Goal: Task Accomplishment & Management: Use online tool/utility

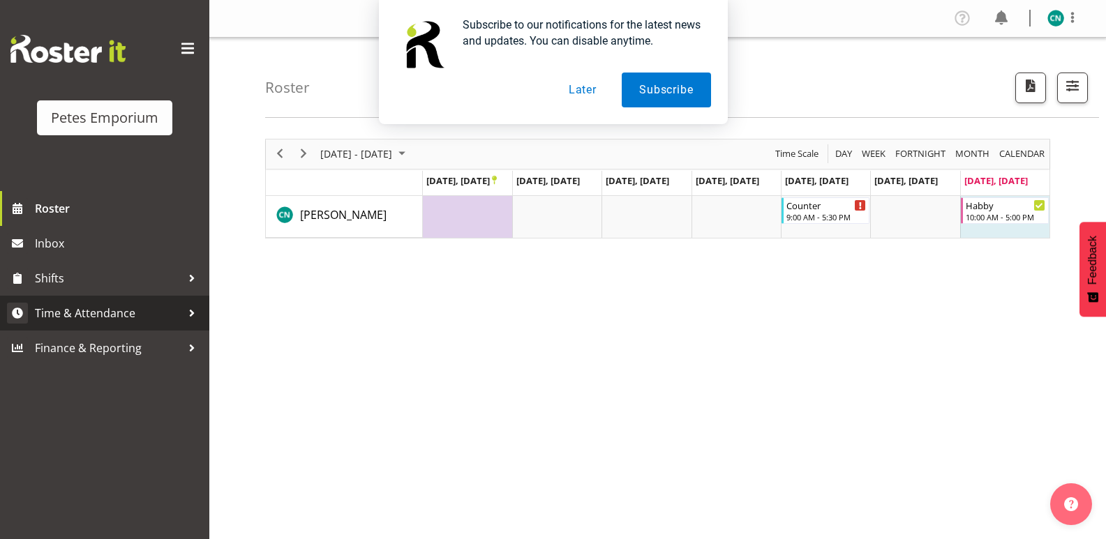
click at [135, 298] on link "Time & Attendance" at bounding box center [104, 313] width 209 height 35
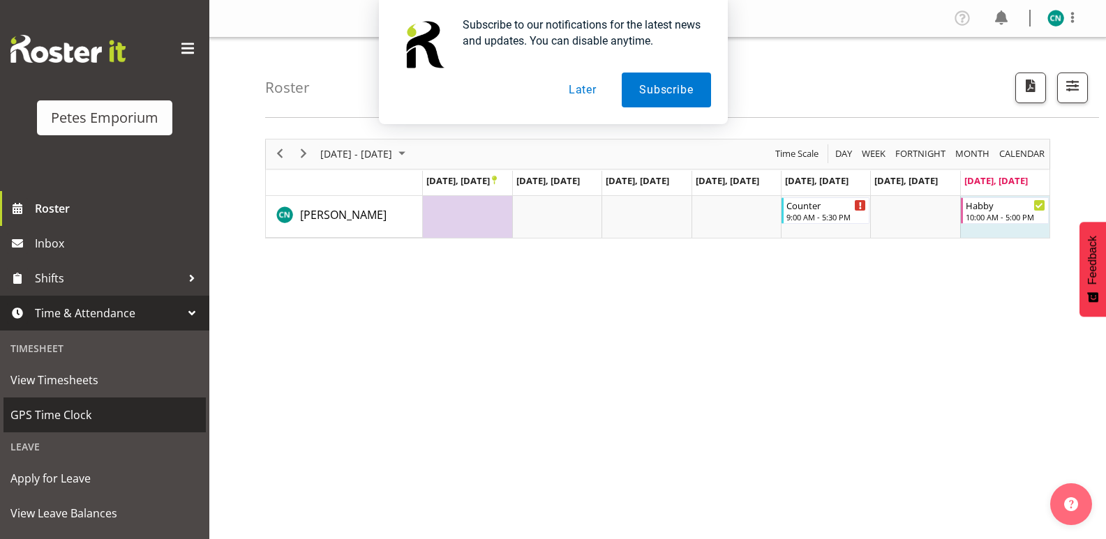
click at [63, 413] on span "GPS Time Clock" at bounding box center [104, 415] width 188 height 21
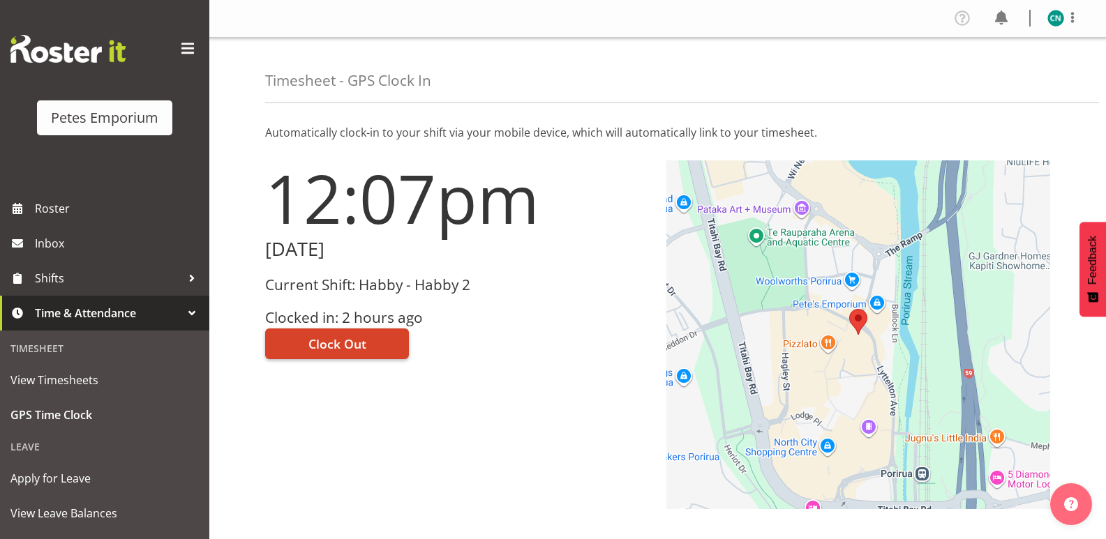
click at [350, 340] on span "Clock Out" at bounding box center [337, 344] width 58 height 18
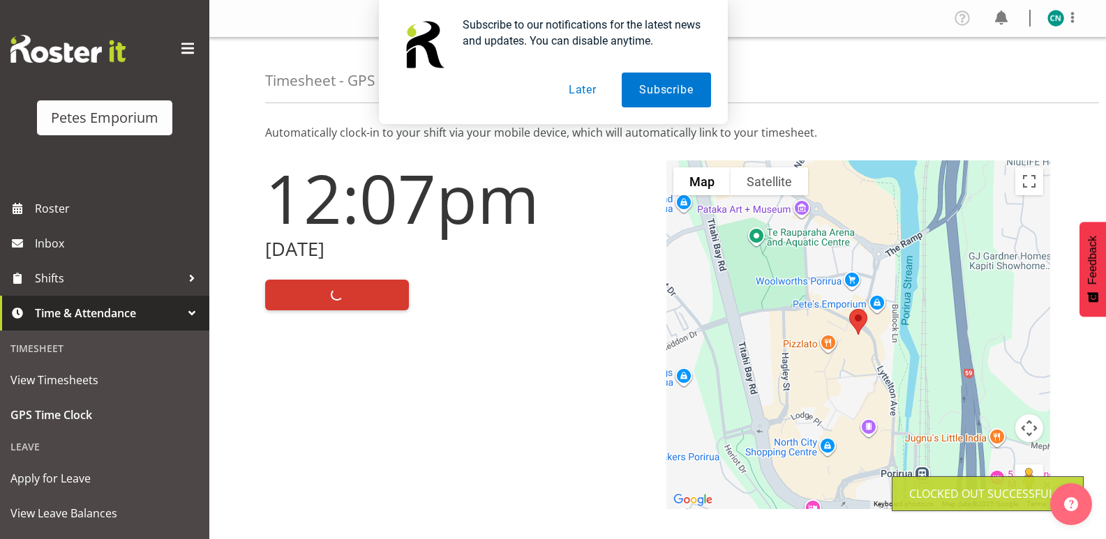
click at [1053, 17] on div "Subscribe to our notifications for the latest news and updates. You can disable…" at bounding box center [553, 62] width 1106 height 124
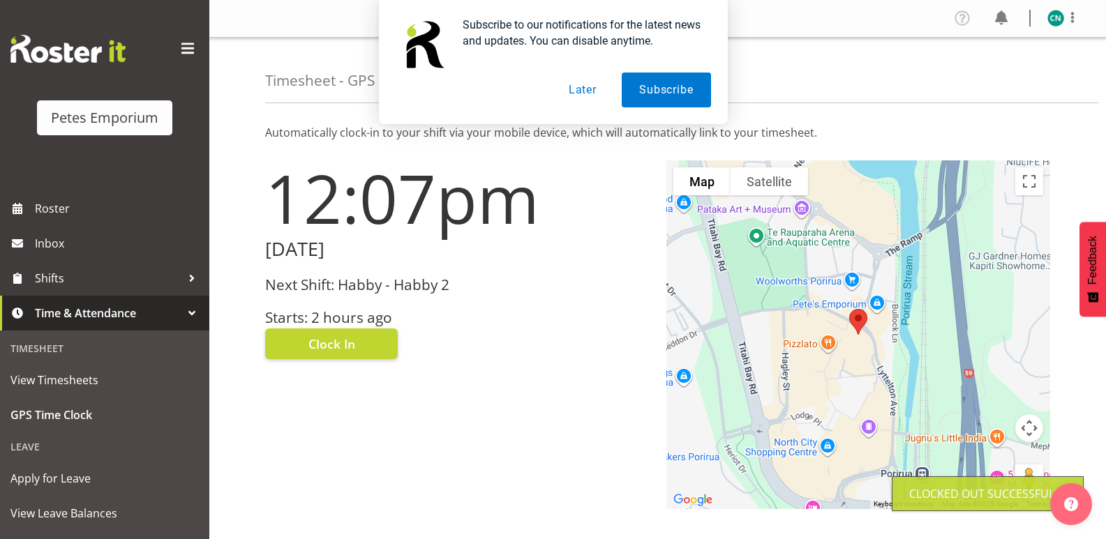
click at [1055, 21] on div "Subscribe to our notifications for the latest news and updates. You can disable…" at bounding box center [553, 62] width 1106 height 124
click at [1055, 15] on div "Subscribe to our notifications for the latest news and updates. You can disable…" at bounding box center [553, 62] width 1106 height 124
click at [1049, 20] on div "Subscribe to our notifications for the latest news and updates. You can disable…" at bounding box center [553, 62] width 1106 height 124
click at [574, 79] on button "Later" at bounding box center [582, 90] width 63 height 35
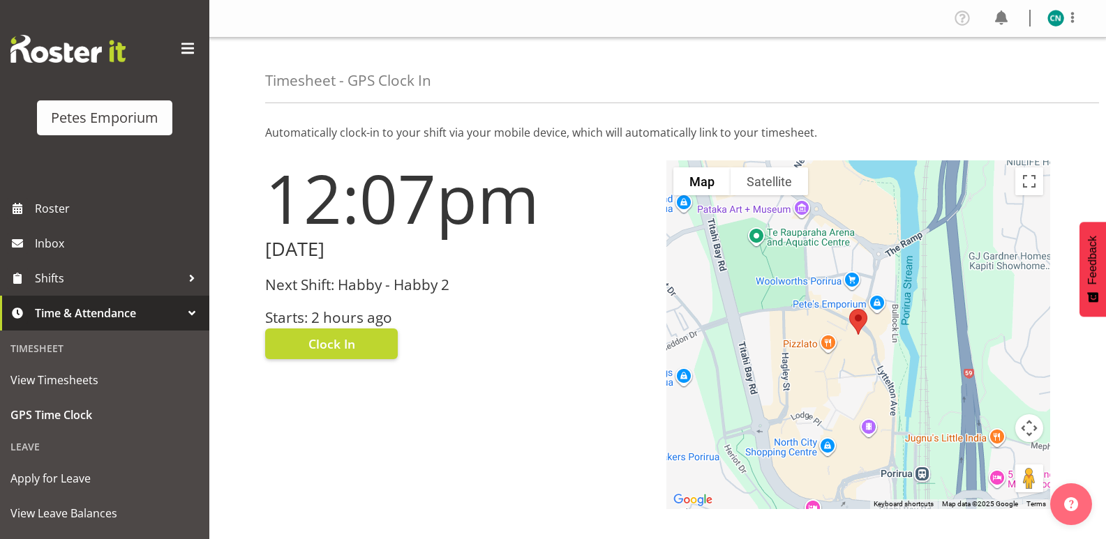
click at [1049, 24] on img at bounding box center [1055, 18] width 17 height 17
click at [987, 78] on link "Log Out" at bounding box center [1014, 73] width 134 height 25
